Goal: Find contact information: Find contact information

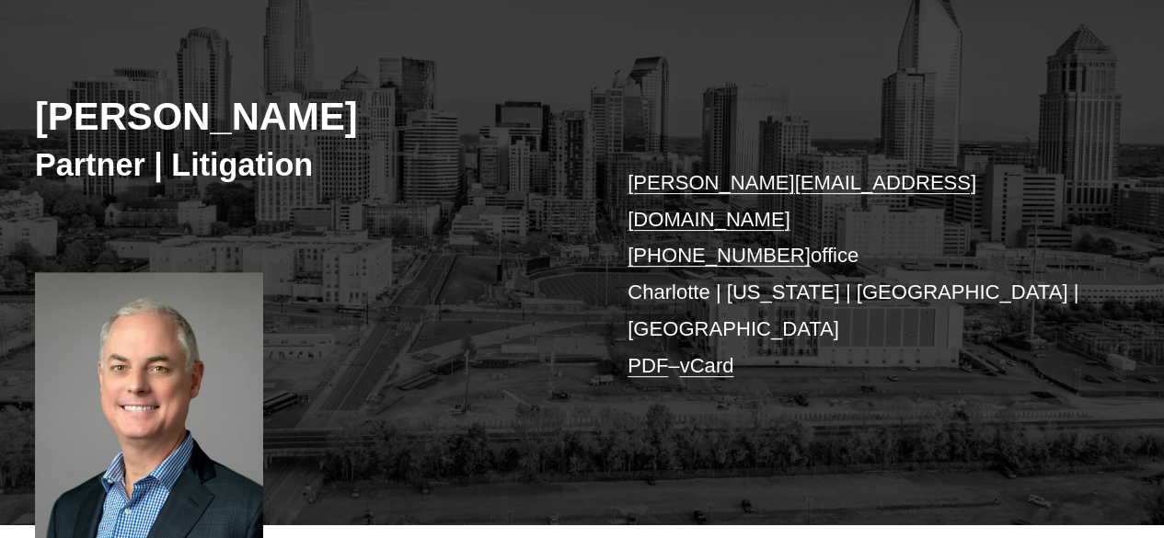
scroll to position [184, 0]
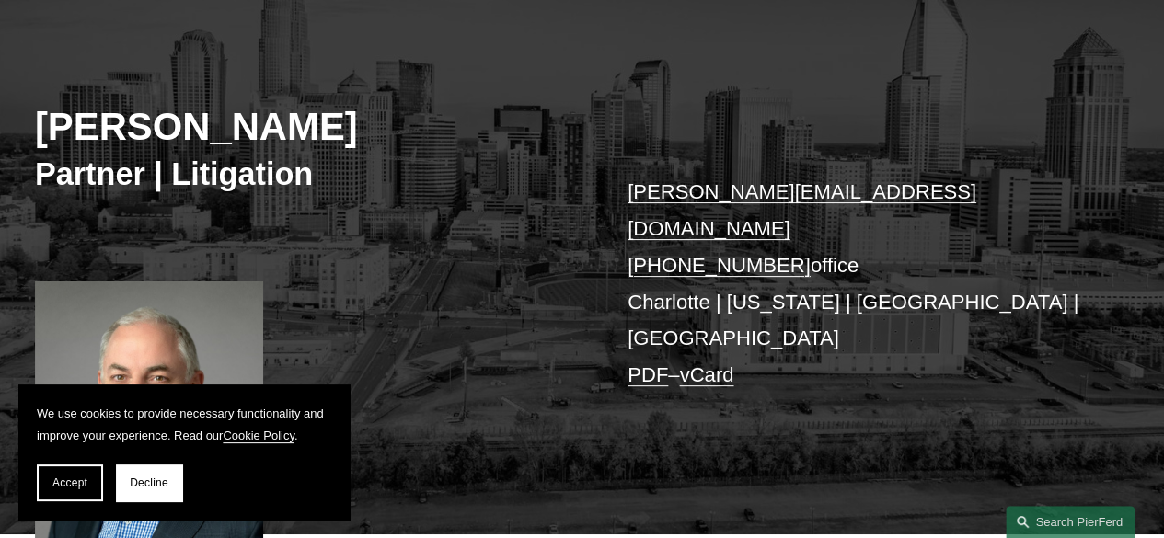
click at [769, 275] on p "chris.pey@pierferd.com +1.646.233.2533 office Charlotte | New York | Los Angele…" at bounding box center [854, 283] width 455 height 219
click at [855, 275] on p "chris.pey@pierferd.com +1.646.233.2533 office Charlotte | New York | Los Angele…" at bounding box center [854, 283] width 455 height 219
click at [79, 479] on span "Accept" at bounding box center [69, 482] width 35 height 13
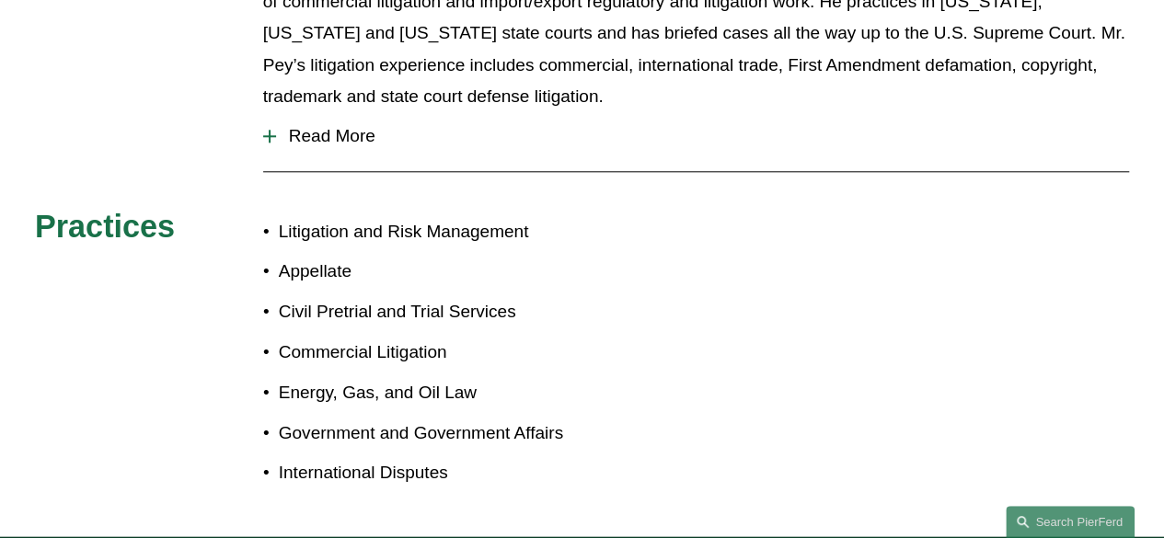
scroll to position [1239, 0]
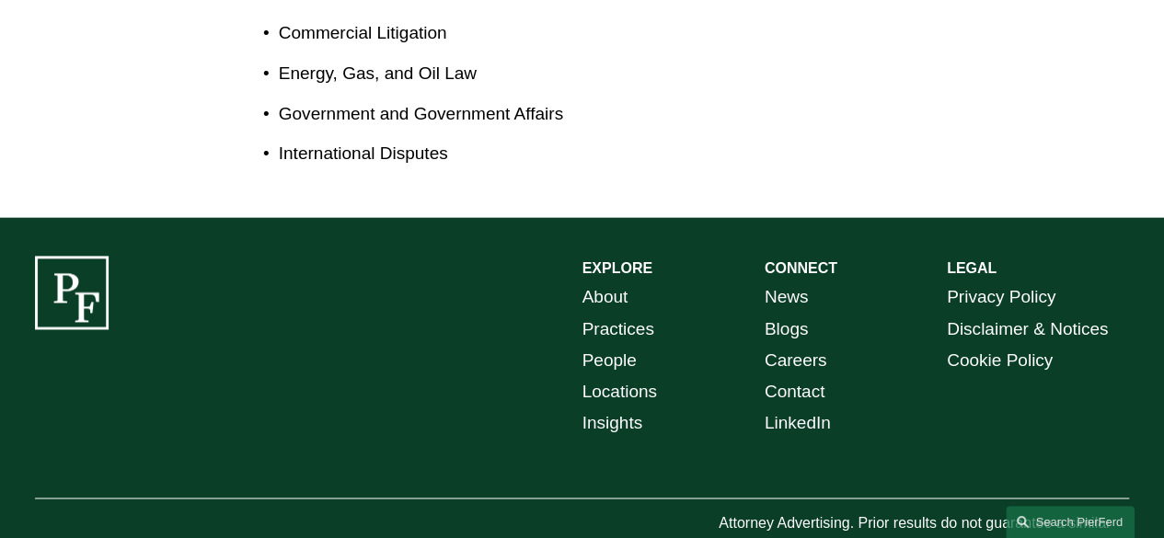
click at [609, 376] on link "Locations" at bounding box center [619, 391] width 75 height 31
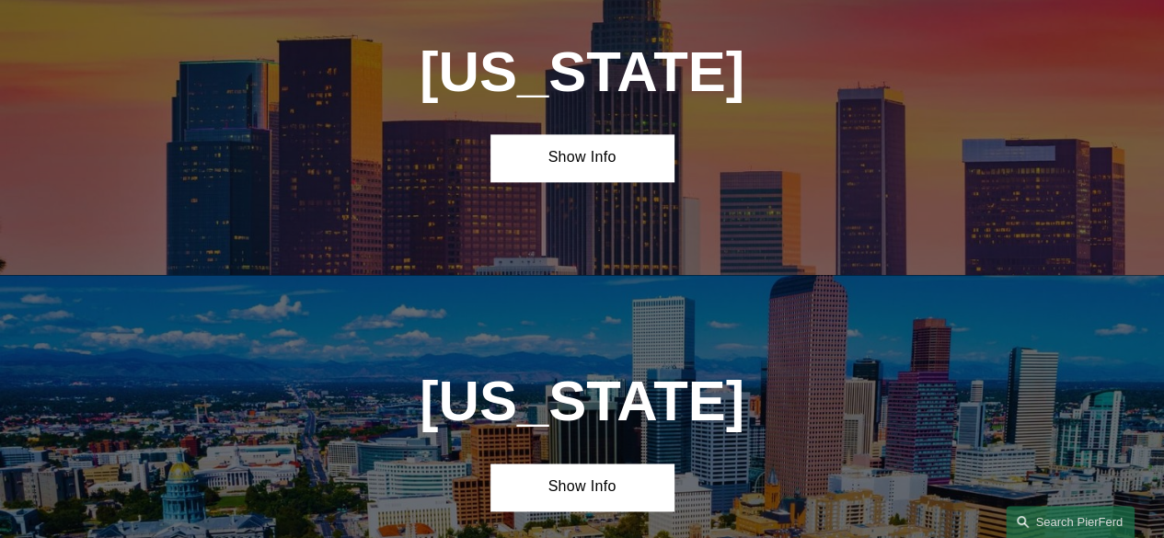
scroll to position [1012, 0]
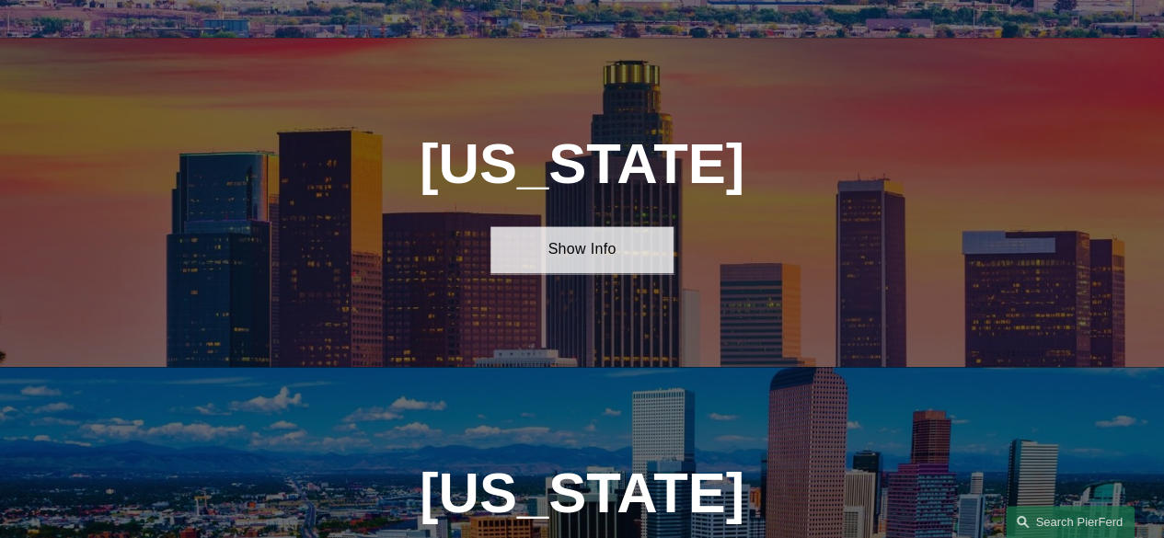
click at [605, 263] on link "Show Info" at bounding box center [581, 249] width 182 height 47
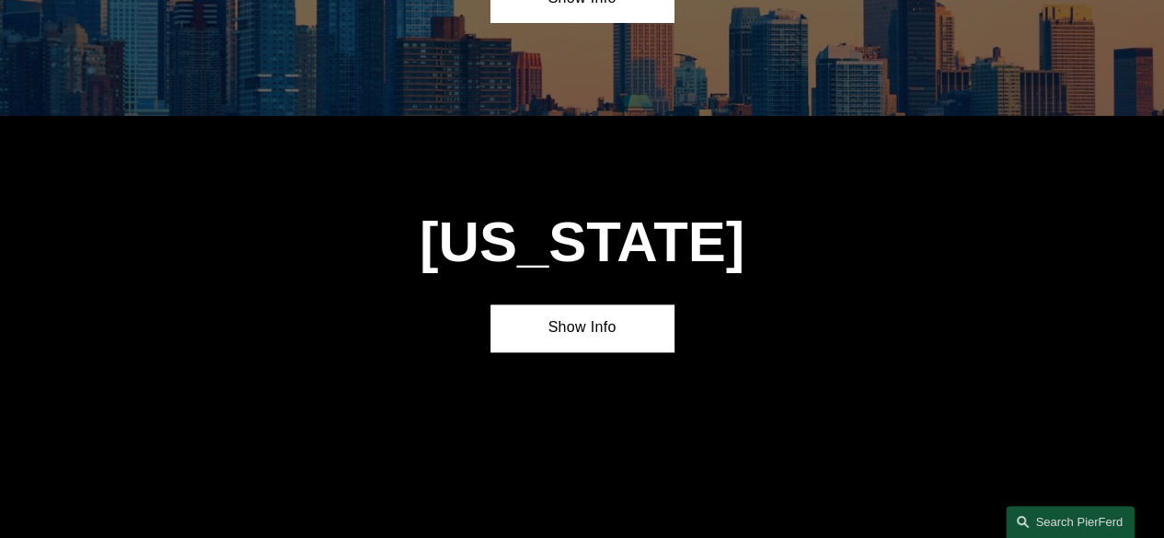
scroll to position [4691, 0]
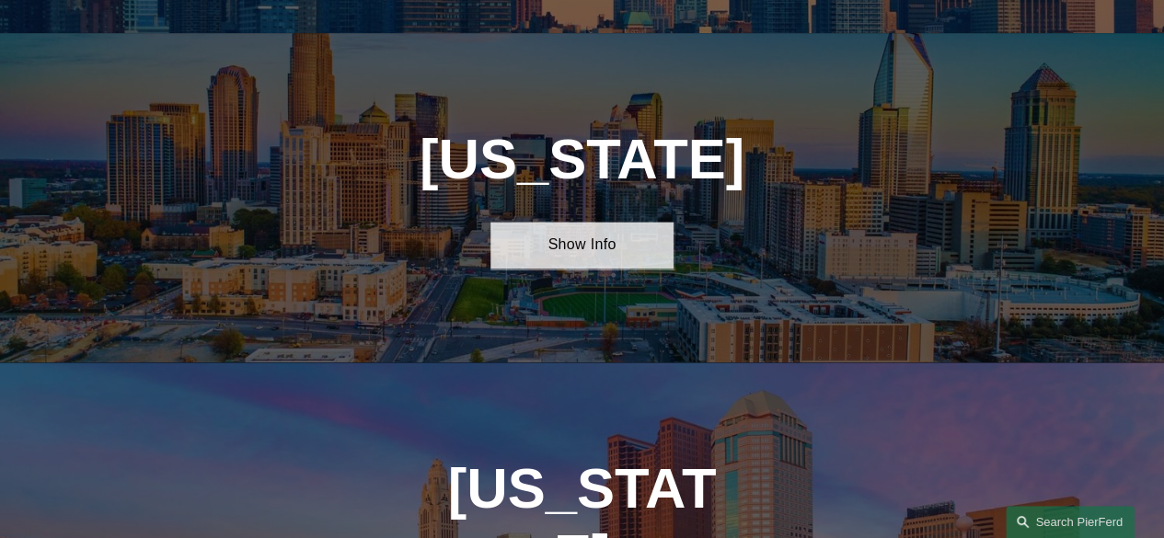
click at [576, 222] on link "Show Info" at bounding box center [581, 245] width 182 height 47
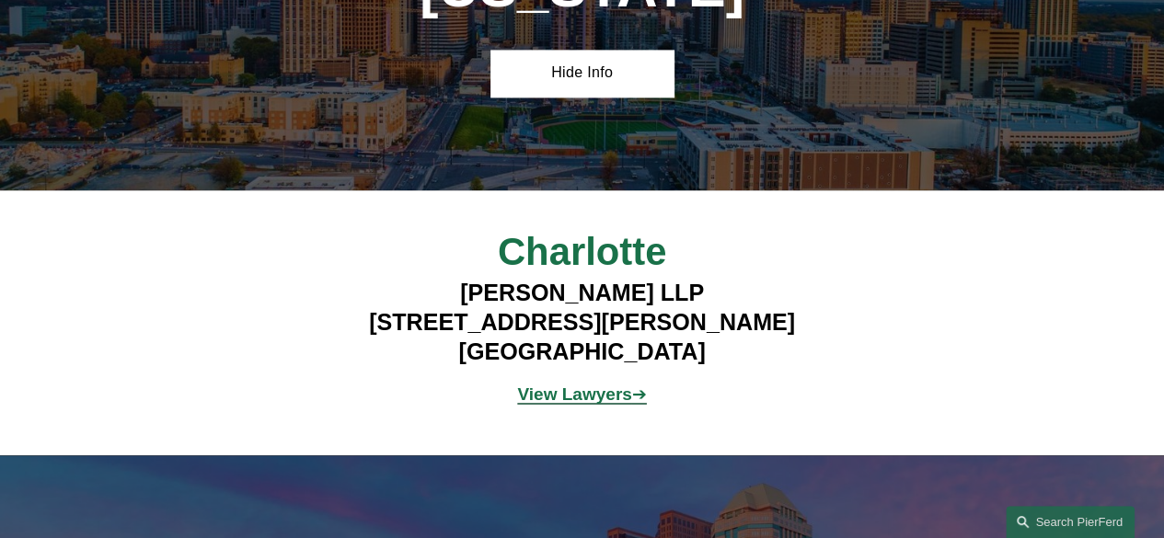
scroll to position [4875, 0]
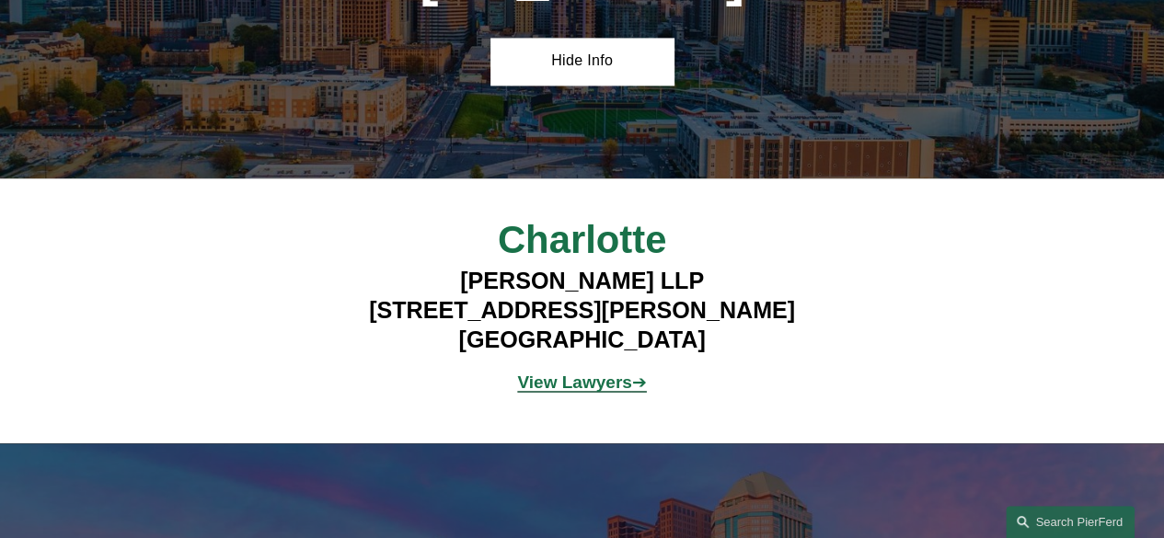
click at [578, 218] on span "Charlotte" at bounding box center [582, 239] width 168 height 43
click at [579, 372] on strong "View Lawyers" at bounding box center [574, 381] width 114 height 19
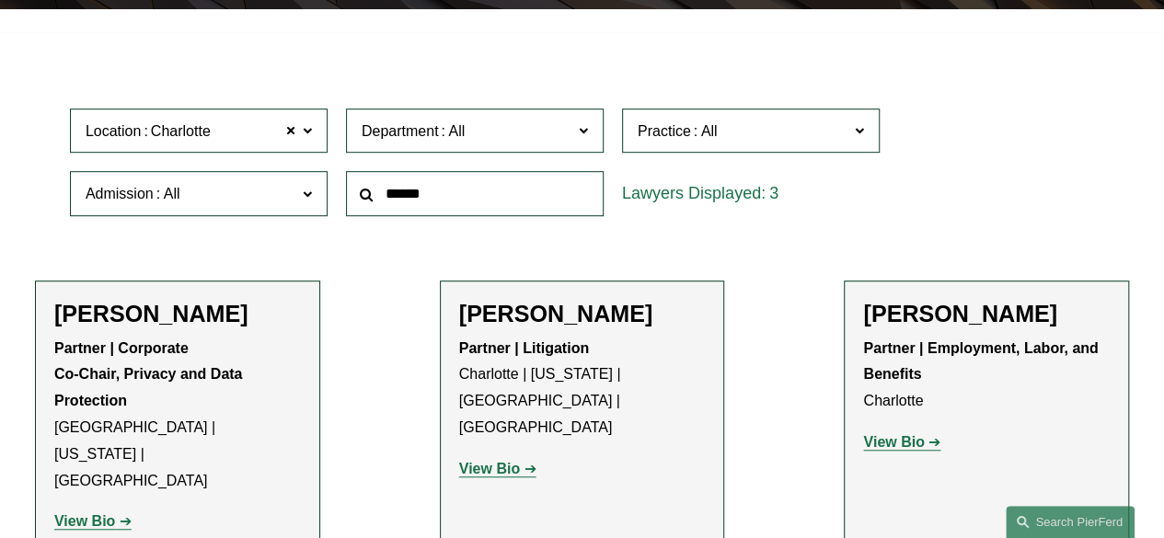
scroll to position [552, 0]
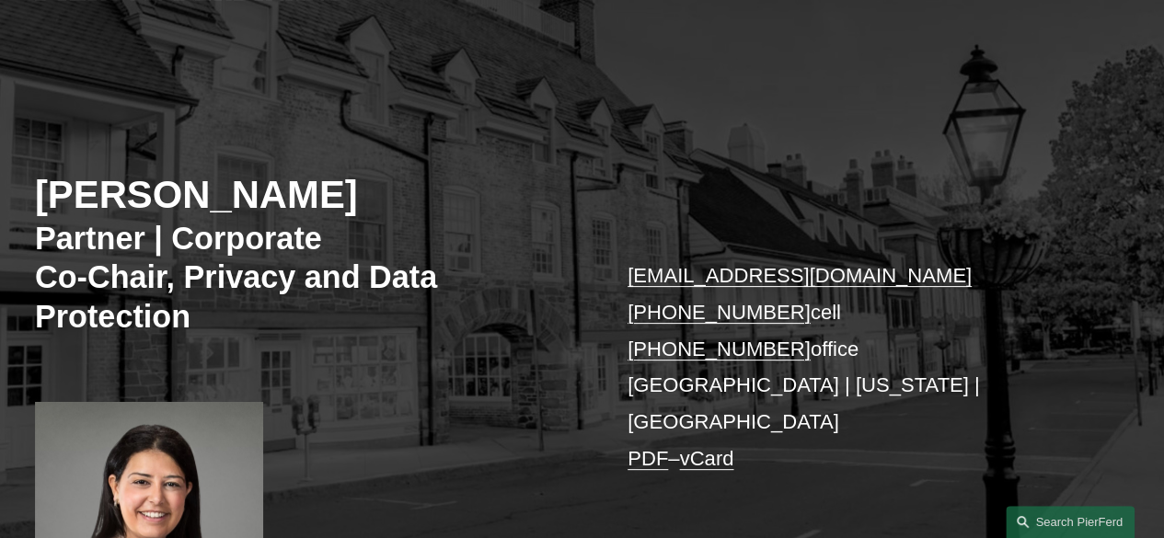
scroll to position [184, 0]
